Goal: Information Seeking & Learning: Learn about a topic

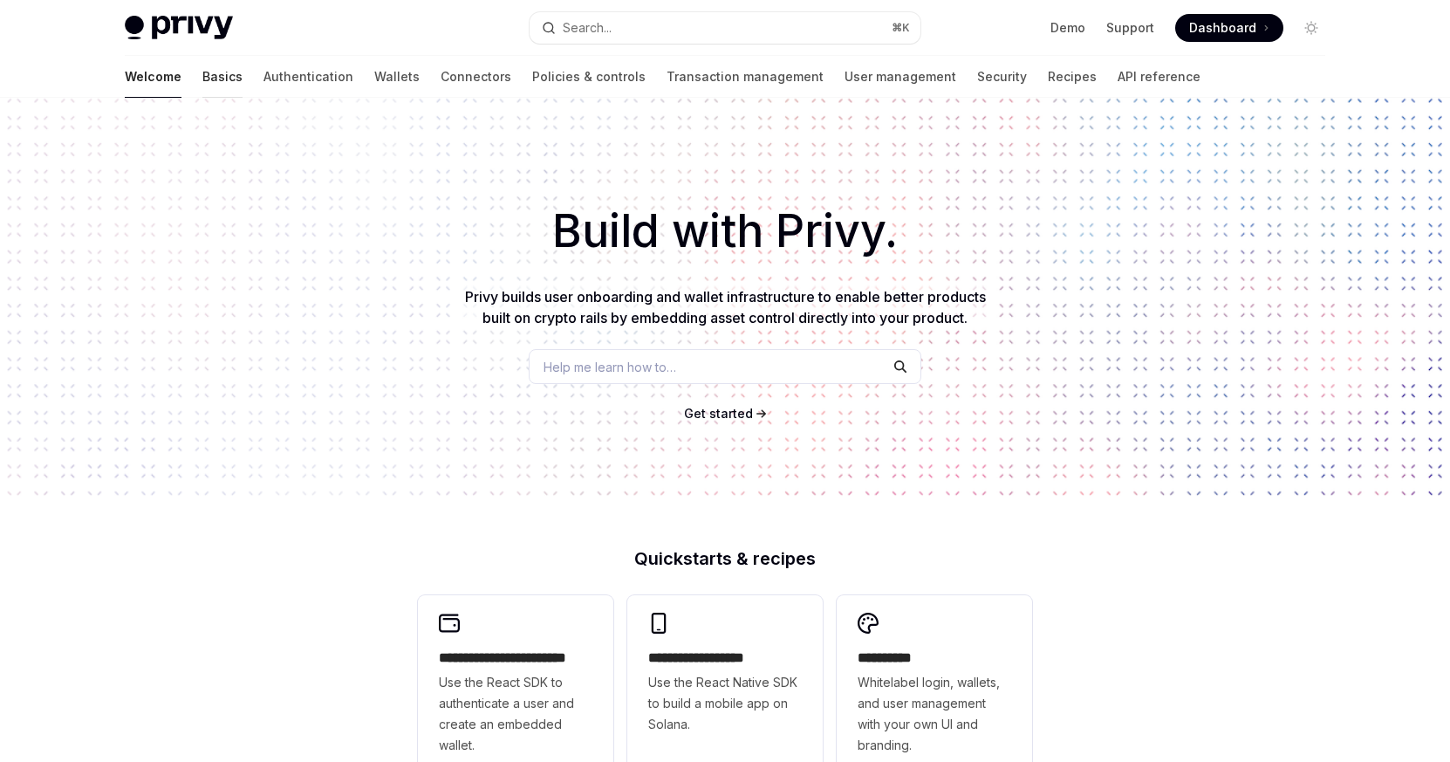
click at [202, 79] on link "Basics" at bounding box center [222, 77] width 40 height 42
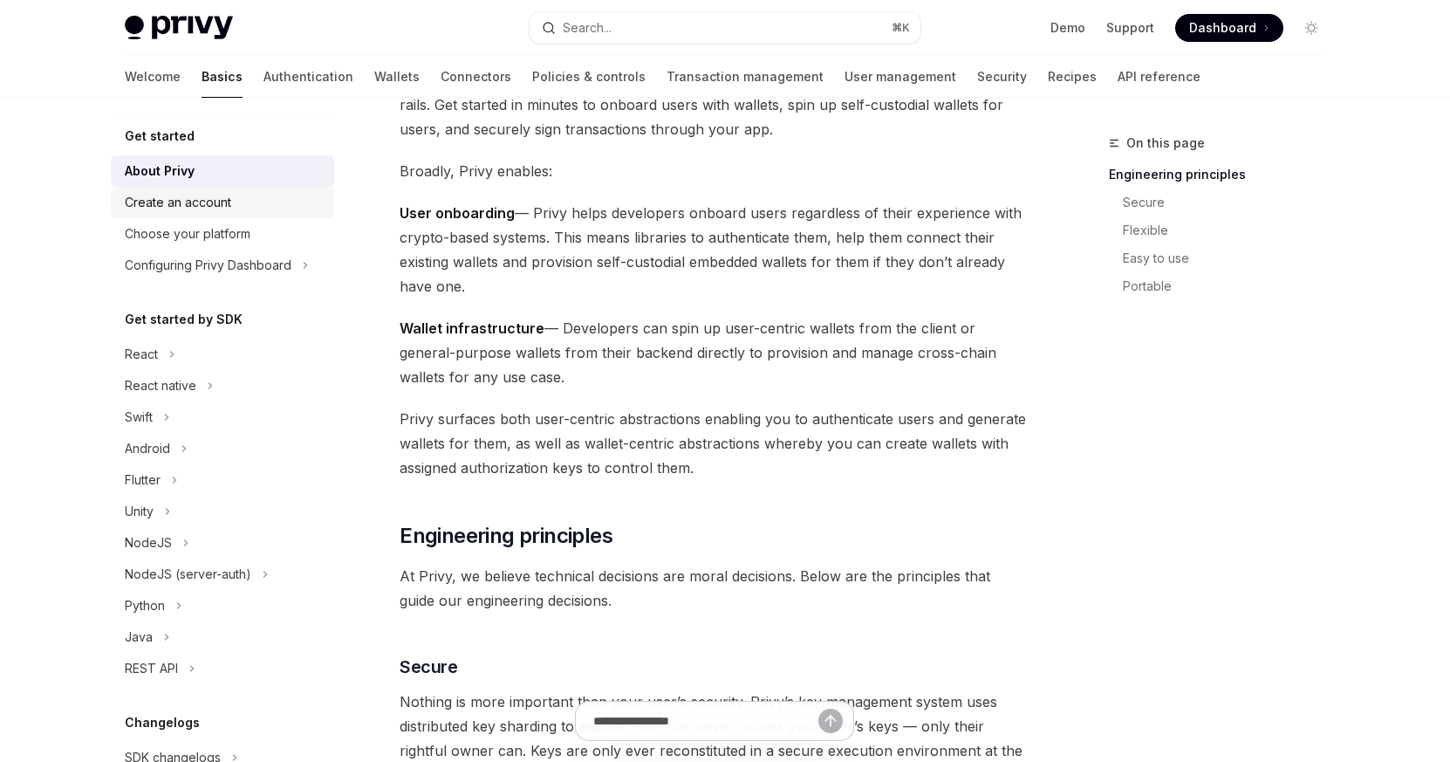
scroll to position [177, 0]
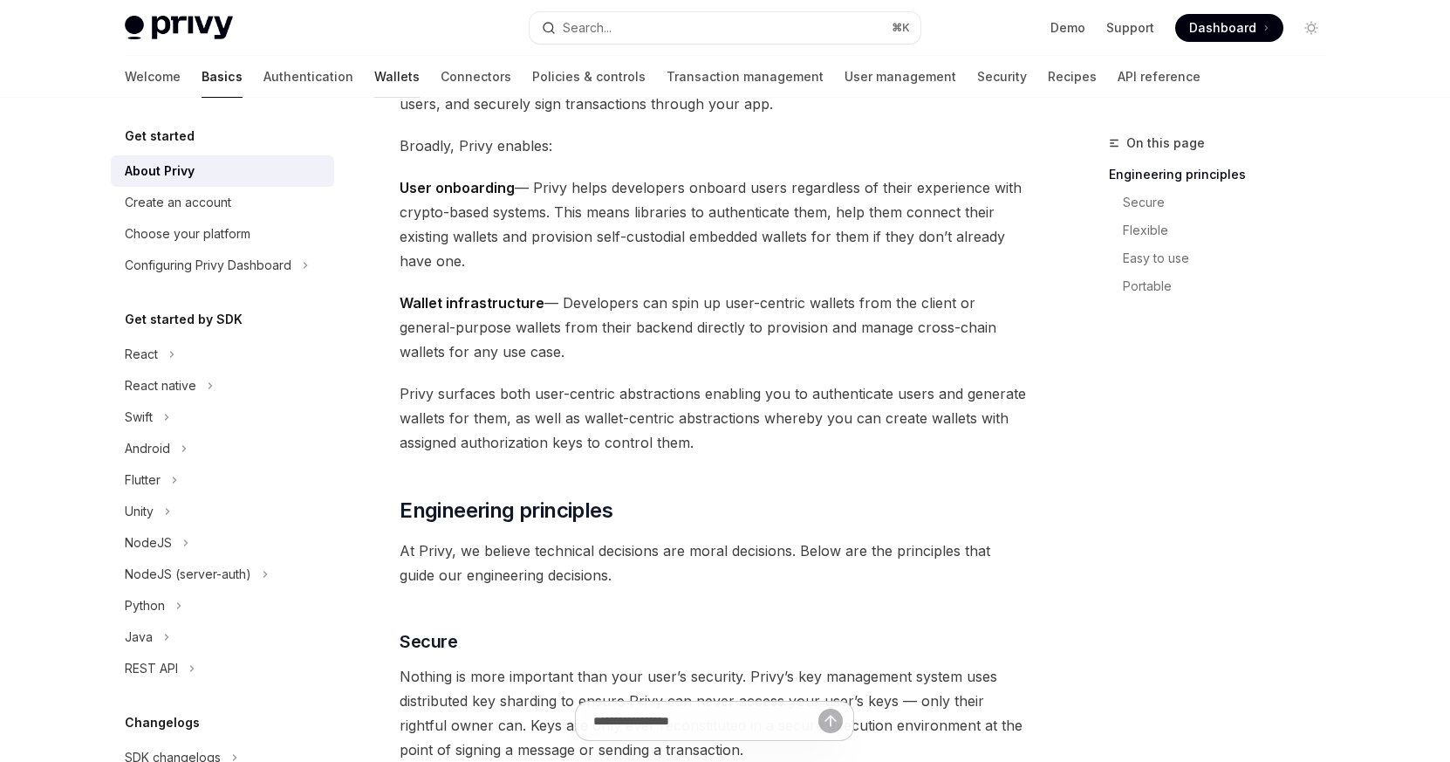
click at [374, 80] on link "Wallets" at bounding box center [396, 77] width 45 height 42
type textarea "*"
